Goal: Information Seeking & Learning: Find specific fact

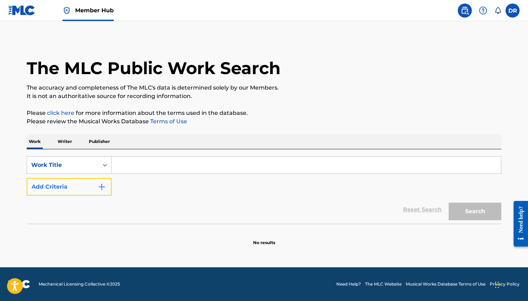
click at [63, 185] on button "Add Criteria" at bounding box center [69, 187] width 85 height 18
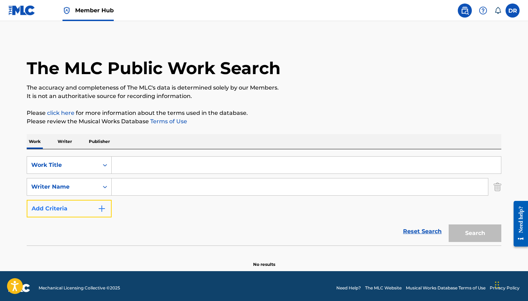
scroll to position [4, 0]
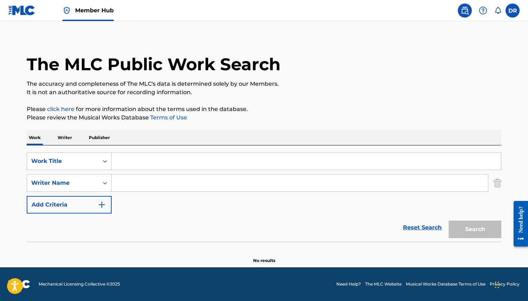
click at [135, 188] on input "Search Form" at bounding box center [300, 182] width 376 height 17
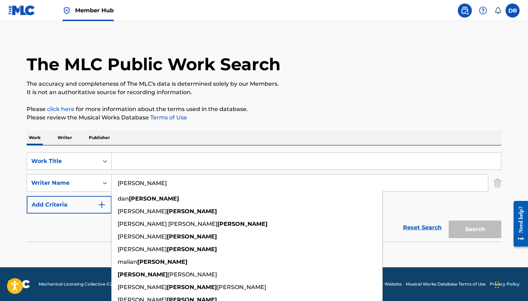
type input "[PERSON_NAME]"
click at [134, 161] on input "Search Form" at bounding box center [306, 161] width 389 height 17
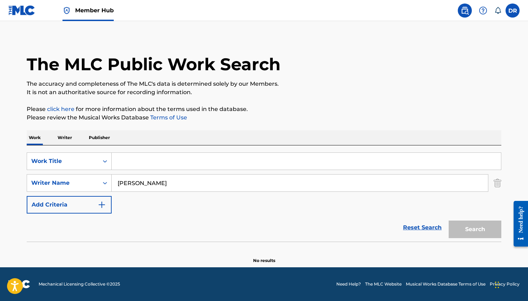
paste input "GLAD THAT YOU'RE GONE"
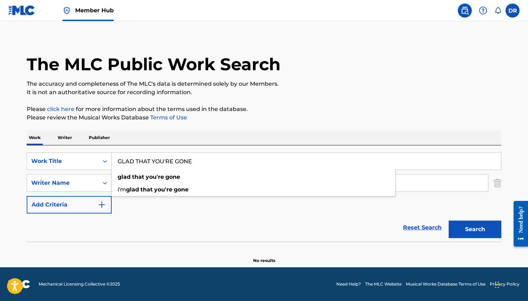
type input "GLAD THAT YOU'RE GONE"
click at [484, 245] on section "No results" at bounding box center [264, 254] width 474 height 18
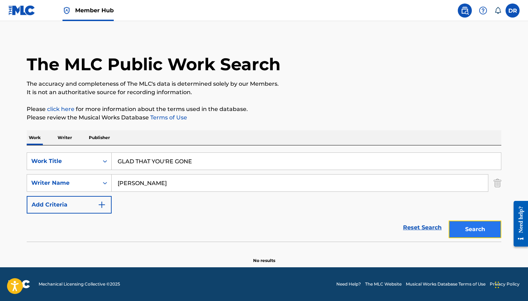
click at [474, 227] on button "Search" at bounding box center [474, 229] width 53 height 18
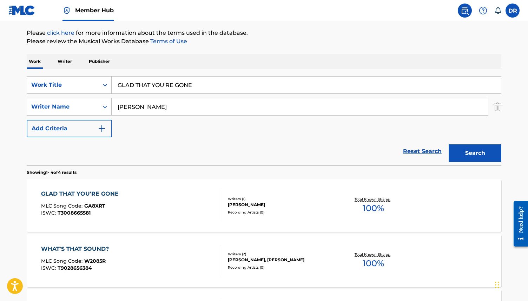
scroll to position [82, 0]
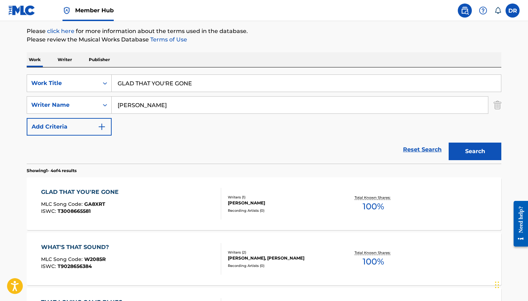
click at [115, 189] on div "GLAD THAT YOU'RE GONE" at bounding box center [81, 192] width 81 height 8
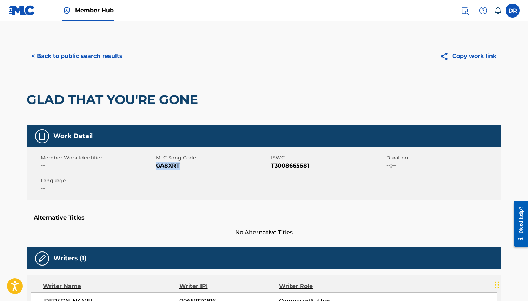
drag, startPoint x: 157, startPoint y: 166, endPoint x: 194, endPoint y: 166, distance: 37.2
click at [194, 166] on span "GA8XRT" at bounding box center [212, 165] width 113 height 8
copy span "GA8XRT"
click at [179, 182] on div "Member Work Identifier -- MLC Song Code GA8XRT ISWC T3008665581 Duration --:-- …" at bounding box center [264, 173] width 474 height 53
click at [73, 59] on button "< Back to public search results" at bounding box center [77, 56] width 101 height 18
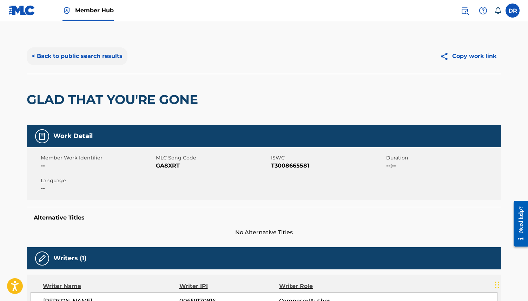
scroll to position [82, 0]
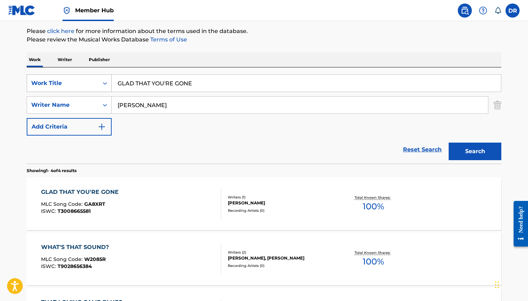
drag, startPoint x: 199, startPoint y: 85, endPoint x: 93, endPoint y: 85, distance: 106.7
click at [93, 85] on div "SearchWithCriteria63f73fc9-17d2-4fae-9191-4908d883e00d Work Title GLAD THAT YOU…" at bounding box center [264, 83] width 474 height 18
paste input "IVE ME THE KEYS"
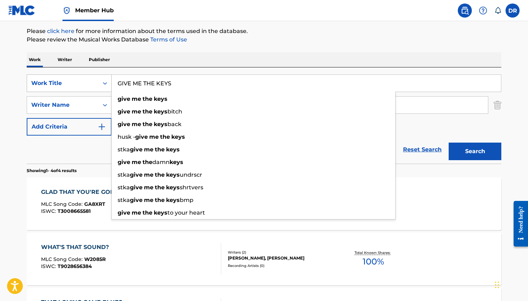
type input "GIVE ME THE KEYS"
click at [448, 142] on button "Search" at bounding box center [474, 151] width 53 height 18
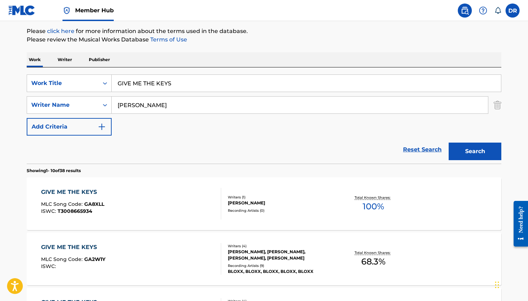
click at [117, 198] on div "GIVE ME THE KEYS MLC Song Code : GA8XLL ISWC : T3008665934" at bounding box center [131, 204] width 180 height 32
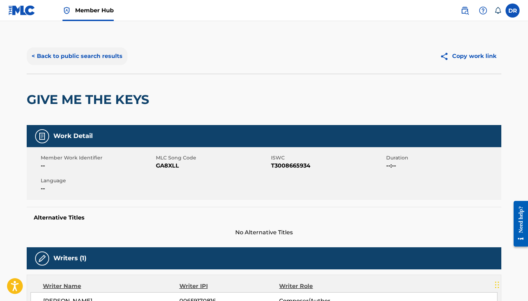
click at [66, 53] on button "< Back to public search results" at bounding box center [77, 56] width 101 height 18
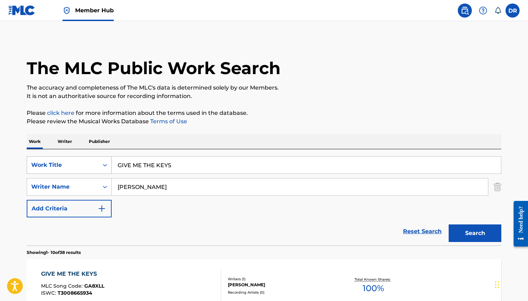
drag, startPoint x: 192, startPoint y: 164, endPoint x: 98, endPoint y: 164, distance: 93.7
click at [98, 164] on div "SearchWithCriteria63f73fc9-17d2-4fae-9191-4908d883e00d Work Title GIVE ME THE K…" at bounding box center [264, 165] width 474 height 18
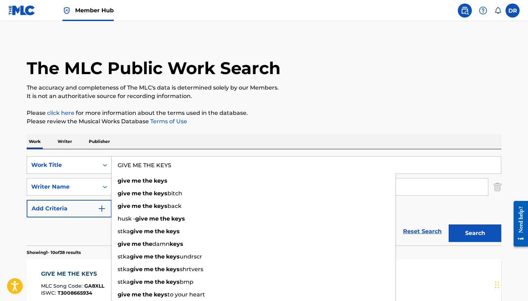
paste input "I DON'T GET INVITED TO PARTIES ANYMORE"
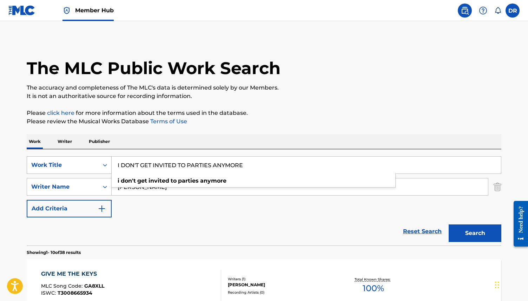
type input "I DON'T GET INVITED TO PARTIES ANYMORE"
click at [448, 224] on button "Search" at bounding box center [474, 233] width 53 height 18
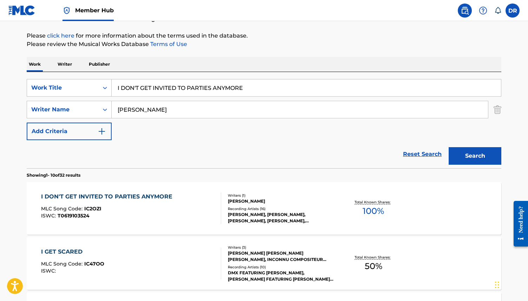
scroll to position [82, 0]
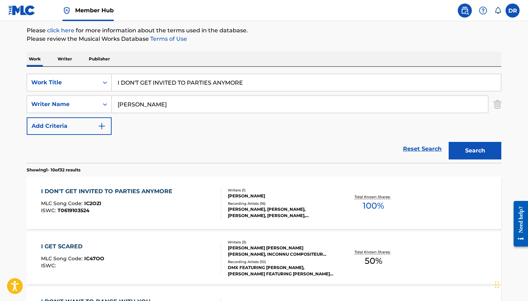
click at [161, 199] on div "I DON'T GET INVITED TO PARTIES ANYMORE MLC Song Code : IC2OZI ISWC : T0619103524" at bounding box center [108, 203] width 135 height 32
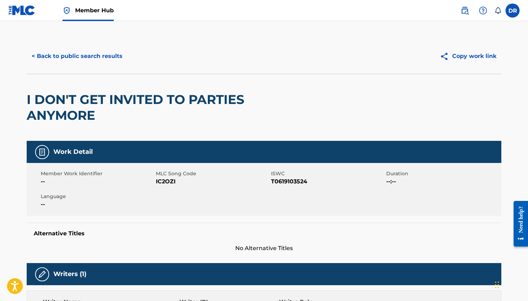
click at [164, 181] on span "IC2OZI" at bounding box center [212, 181] width 113 height 8
copy span "IC2OZI"
click at [97, 60] on button "< Back to public search results" at bounding box center [77, 56] width 101 height 18
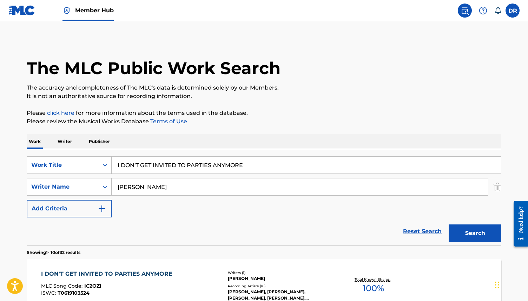
scroll to position [82, 0]
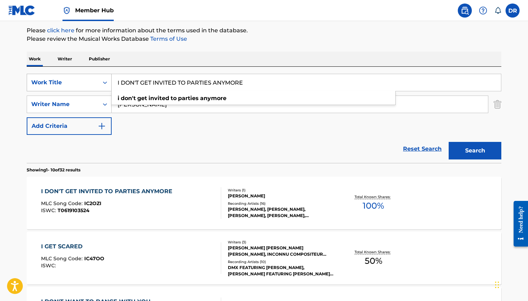
drag, startPoint x: 246, startPoint y: 83, endPoint x: 54, endPoint y: 83, distance: 191.9
click at [54, 83] on div "SearchWithCriteria63f73fc9-17d2-4fae-9191-4908d883e00d Work Title I DON'T GET I…" at bounding box center [264, 83] width 474 height 18
paste input "WANT TO DANCE WITH YOU"
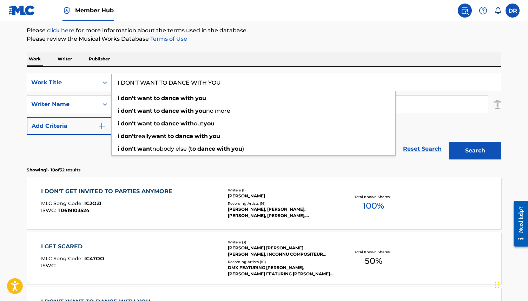
type input "I DON'T WANT TO DANCE WITH YOU"
click at [448, 142] on button "Search" at bounding box center [474, 151] width 53 height 18
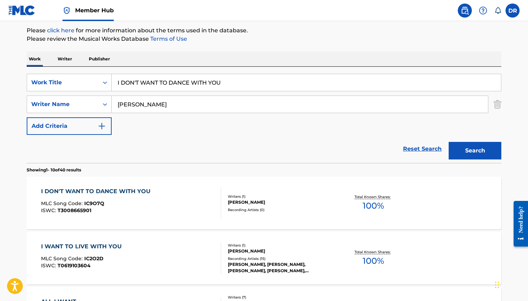
click at [103, 189] on div "I DON'T WANT TO DANCE WITH YOU" at bounding box center [97, 191] width 113 height 8
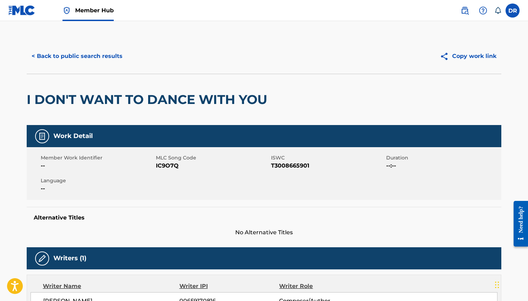
click at [163, 167] on span "IC9O7Q" at bounding box center [212, 165] width 113 height 8
copy span "IC9O7Q"
click at [94, 56] on button "< Back to public search results" at bounding box center [77, 56] width 101 height 18
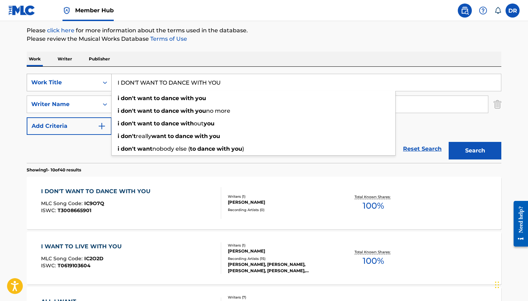
drag, startPoint x: 230, startPoint y: 82, endPoint x: 63, endPoint y: 86, distance: 167.4
click at [63, 86] on div "SearchWithCriteria63f73fc9-17d2-4fae-9191-4908d883e00d Work Title I DON'T WANT …" at bounding box center [264, 83] width 474 height 18
paste input "I HAVEN'T BEEN TAKING CARE OF MYSELF"
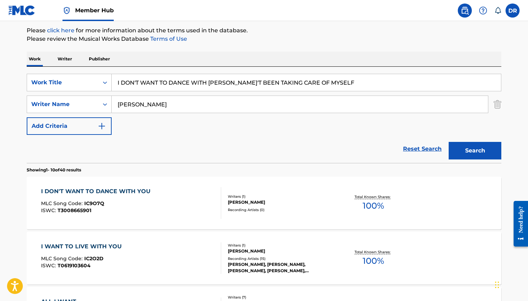
click at [352, 95] on div "SearchWithCriteria63f73fc9-17d2-4fae-9191-4908d883e00d Work Title I DON'T WANT …" at bounding box center [264, 104] width 474 height 61
drag, startPoint x: 222, startPoint y: 83, endPoint x: 86, endPoint y: 84, distance: 136.1
click at [86, 84] on div "SearchWithCriteria63f73fc9-17d2-4fae-9191-4908d883e00d Work Title I DON'T WANT …" at bounding box center [264, 83] width 474 height 18
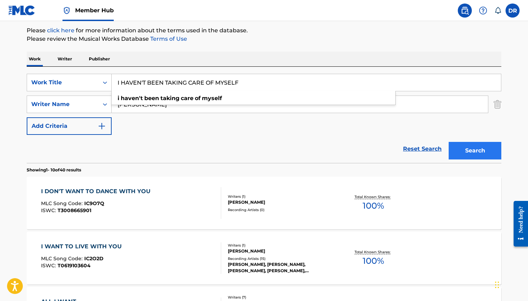
type input "I HAVEN'T BEEN TAKING CARE OF MYSELF"
click at [479, 151] on button "Search" at bounding box center [474, 151] width 53 height 18
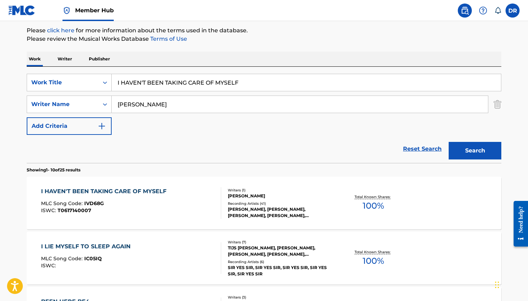
click at [115, 192] on div "I HAVEN'T BEEN TAKING CARE OF MYSELF" at bounding box center [105, 191] width 129 height 8
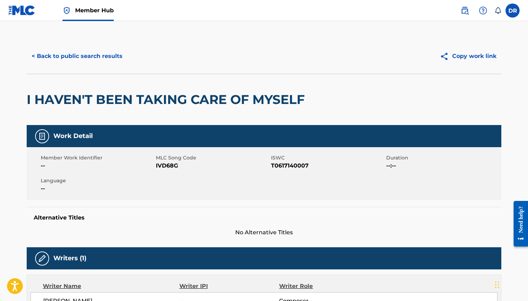
click at [166, 163] on span "IVD68G" at bounding box center [212, 165] width 113 height 8
copy span "IVD68G"
click at [91, 62] on button "< Back to public search results" at bounding box center [77, 56] width 101 height 18
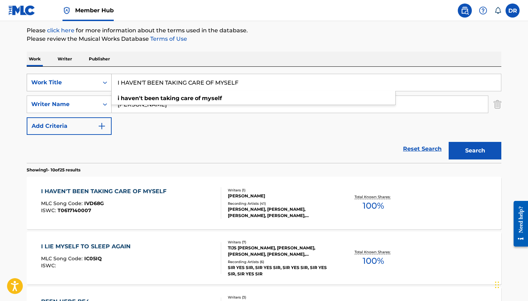
drag, startPoint x: 248, startPoint y: 82, endPoint x: 106, endPoint y: 82, distance: 142.1
click at [106, 82] on div "SearchWithCriteria63f73fc9-17d2-4fae-9191-4908d883e00d Work Title I HAVEN'T BEE…" at bounding box center [264, 83] width 474 height 18
paste input "LOVE YOU LIKE A BROTHER"
type input "I LOVE YOU LIKE A BROTHER"
click at [448, 142] on button "Search" at bounding box center [474, 151] width 53 height 18
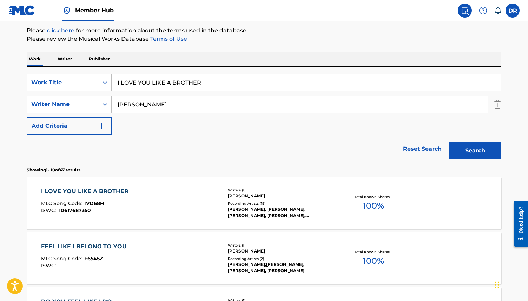
click at [148, 214] on div "I LOVE YOU LIKE A BROTHER MLC Song Code : IVD68H ISWC : T0617687350" at bounding box center [131, 203] width 180 height 32
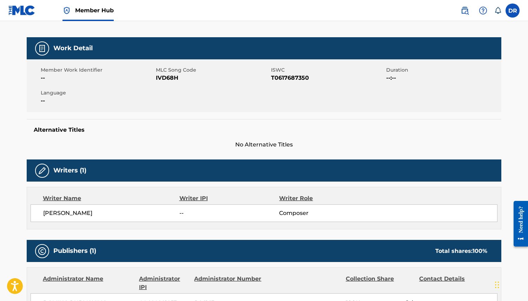
scroll to position [36, 0]
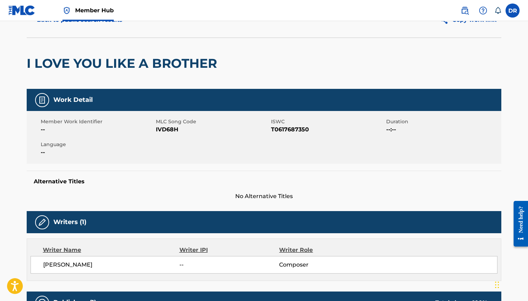
click at [174, 130] on span "IVD68H" at bounding box center [212, 129] width 113 height 8
copy span "IVD68H"
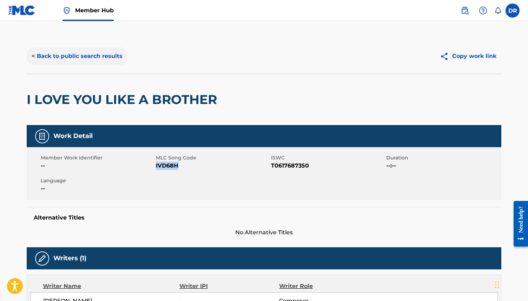
click at [93, 53] on button "< Back to public search results" at bounding box center [77, 56] width 101 height 18
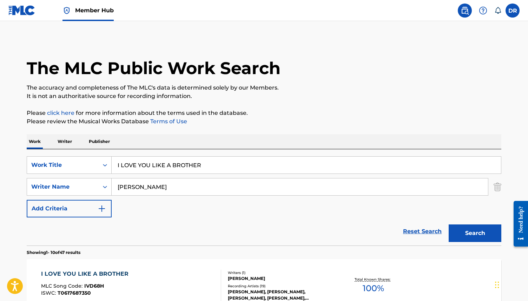
scroll to position [82, 0]
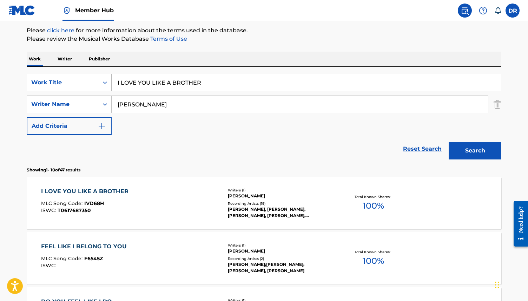
drag, startPoint x: 159, startPoint y: 84, endPoint x: 62, endPoint y: 84, distance: 96.8
click at [62, 84] on div "SearchWithCriteria63f73fc9-17d2-4fae-9191-4908d883e00d Work Title I LOVE YOU LI…" at bounding box center [264, 83] width 474 height 18
paste input "NEED TO MOVE ON"
type input "I NEED TO MOVE ON"
click at [448, 142] on button "Search" at bounding box center [474, 151] width 53 height 18
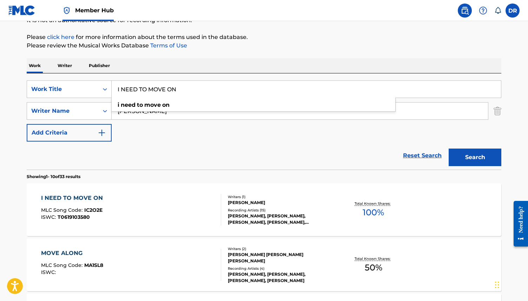
scroll to position [78, 0]
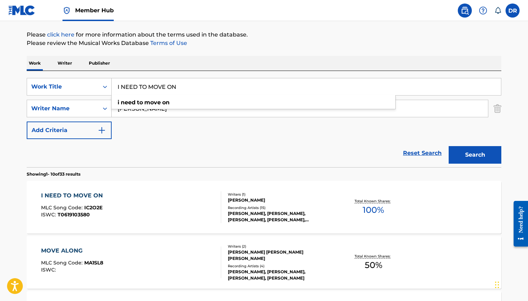
click at [133, 197] on div "I NEED TO MOVE ON MLC Song Code : IC2O2E ISWC : T0619103580" at bounding box center [131, 207] width 180 height 32
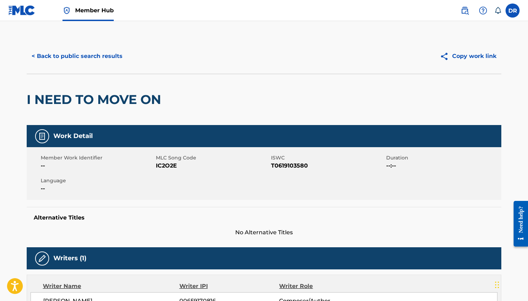
click at [168, 165] on span "IC2O2E" at bounding box center [212, 165] width 113 height 8
copy span "IC2O2E"
click at [88, 60] on button "< Back to public search results" at bounding box center [77, 56] width 101 height 18
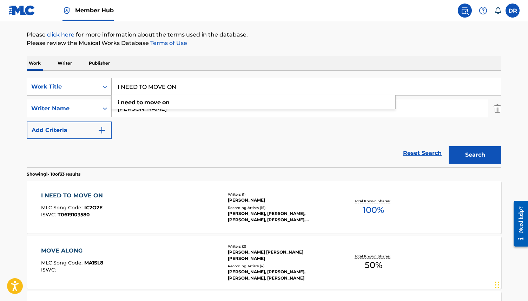
drag, startPoint x: 192, startPoint y: 89, endPoint x: 91, endPoint y: 89, distance: 101.4
click at [91, 89] on div "SearchWithCriteria63f73fc9-17d2-4fae-9191-4908d883e00d Work Title I NEED TO MOV…" at bounding box center [264, 87] width 474 height 18
paste input "WANT TO LIVE WITH YOU"
type input "I WANT TO LIVE WITH YOU"
click at [448, 146] on button "Search" at bounding box center [474, 155] width 53 height 18
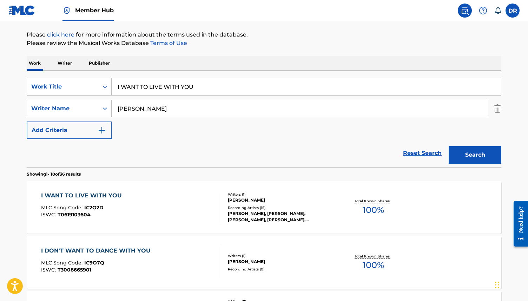
click at [103, 194] on div "I WANT TO LIVE WITH YOU" at bounding box center [83, 195] width 84 height 8
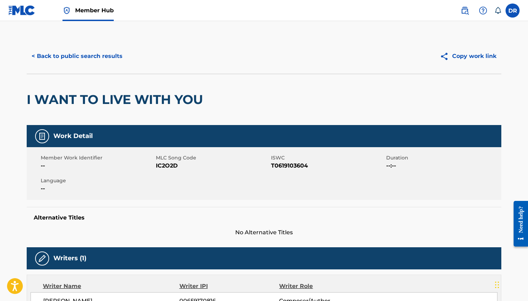
click at [166, 166] on span "IC2O2D" at bounding box center [212, 165] width 113 height 8
copy span "IC2O2D"
click at [84, 53] on button "< Back to public search results" at bounding box center [77, 56] width 101 height 18
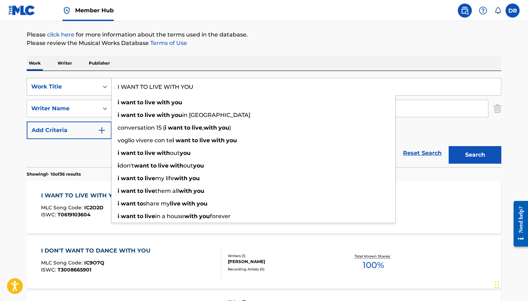
drag, startPoint x: 203, startPoint y: 89, endPoint x: 90, endPoint y: 88, distance: 112.6
click at [90, 88] on div "SearchWithCriteria63f73fc9-17d2-4fae-9191-4908d883e00d Work Title I WANT TO LIV…" at bounding box center [264, 87] width 474 height 18
paste input "Search Form"
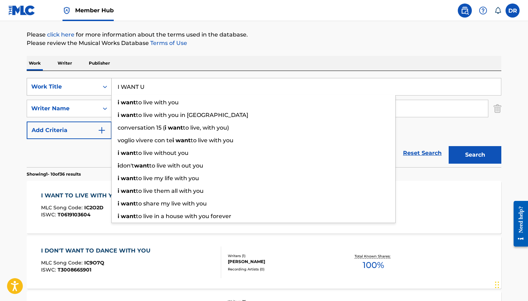
type input "I WANT U"
click at [448, 146] on button "Search" at bounding box center [474, 155] width 53 height 18
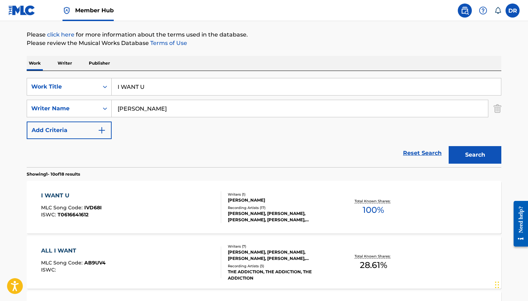
click at [145, 209] on div "I WANT U MLC Song Code : IVD68I ISWC : T0616641612" at bounding box center [131, 207] width 180 height 32
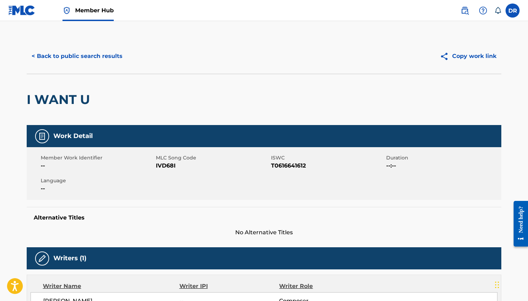
click at [163, 162] on span "IVD68I" at bounding box center [212, 165] width 113 height 8
copy span "IVD68I"
click at [70, 56] on button "< Back to public search results" at bounding box center [77, 56] width 101 height 18
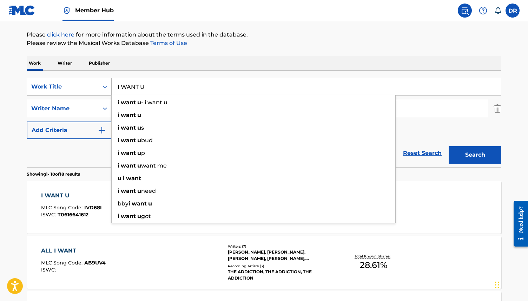
drag, startPoint x: 160, startPoint y: 85, endPoint x: 102, endPoint y: 84, distance: 57.5
click at [102, 84] on div "SearchWithCriteria63f73fc9-17d2-4fae-9191-4908d883e00d Work Title I WANT U i wa…" at bounding box center [264, 87] width 474 height 18
paste input "'M ALIVE"
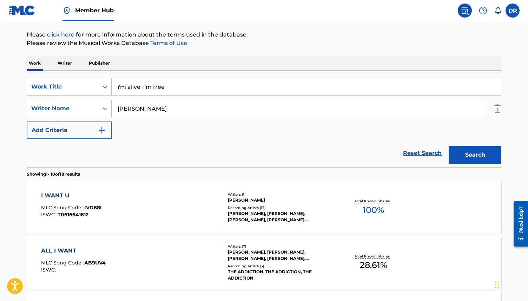
type input "i'm alive i'm free"
click at [448, 146] on button "Search" at bounding box center [474, 155] width 53 height 18
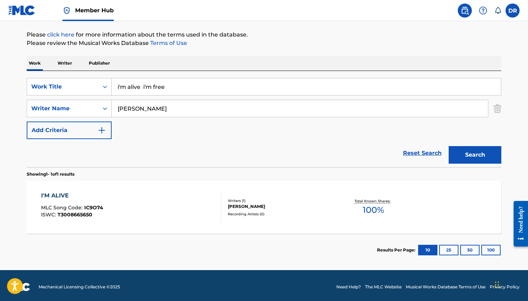
click at [140, 206] on div "I'M ALIVE MLC Song Code : IC9O74 ISWC : T3008665650" at bounding box center [131, 207] width 180 height 32
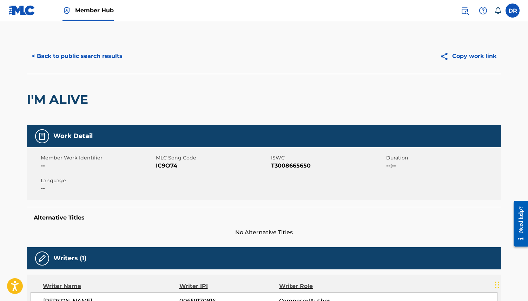
click at [158, 167] on span "IC9O74" at bounding box center [212, 165] width 113 height 8
copy span "IC9O74"
click at [79, 49] on button "< Back to public search results" at bounding box center [77, 56] width 101 height 18
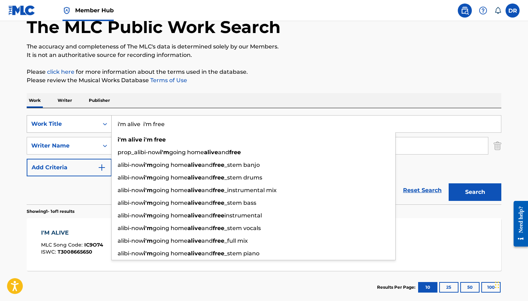
drag, startPoint x: 169, startPoint y: 125, endPoint x: 90, endPoint y: 125, distance: 79.3
click at [90, 125] on div "SearchWithCriteria63f73fc9-17d2-4fae-9191-4908d883e00d Work Title i'm alive i'm…" at bounding box center [264, 124] width 474 height 18
paste input "INTERIOR DEMEANOUR"
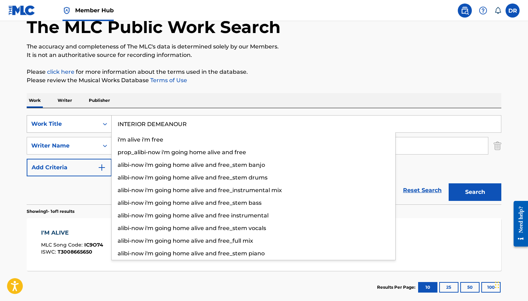
type input "INTERIOR DEMEANOUR"
click at [448, 183] on button "Search" at bounding box center [474, 192] width 53 height 18
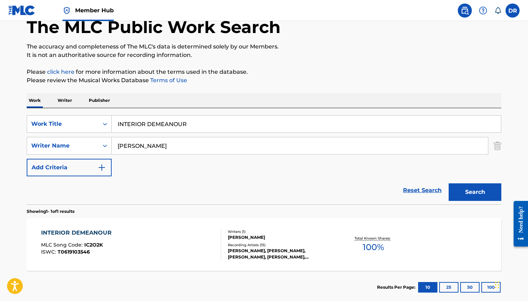
click at [135, 246] on div "INTERIOR DEMEANOUR MLC Song Code : IC2O2K ISWC : T0619103546" at bounding box center [131, 244] width 180 height 32
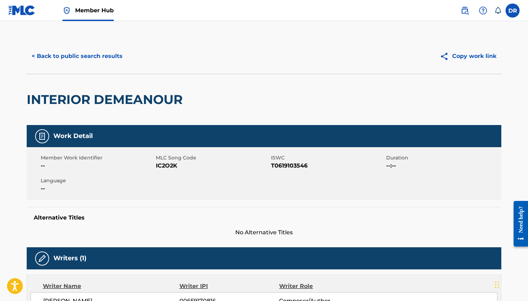
click at [165, 163] on span "IC2O2K" at bounding box center [212, 165] width 113 height 8
copy span "IC2O2K"
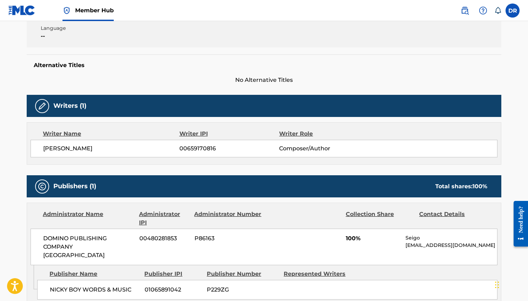
scroll to position [171, 0]
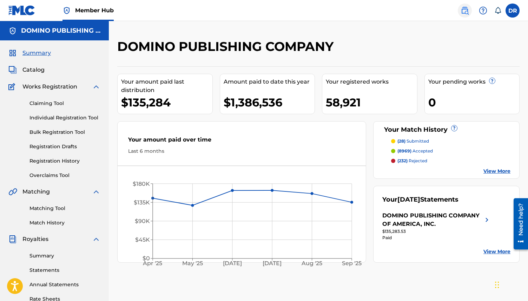
click at [467, 12] on img at bounding box center [464, 10] width 8 height 8
